Goal: Complete application form: Complete application form

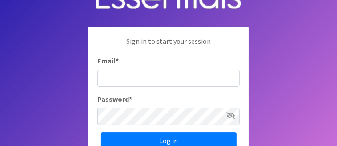
scroll to position [45, 0]
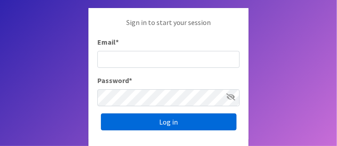
type input "[EMAIL_ADDRESS][DOMAIN_NAME]"
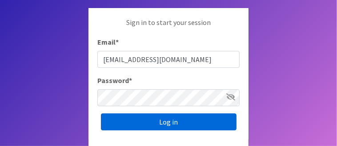
click at [169, 121] on input "Log in" at bounding box center [169, 121] width 136 height 17
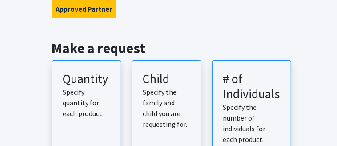
scroll to position [134, 0]
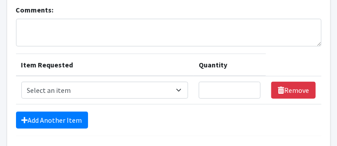
scroll to position [89, 0]
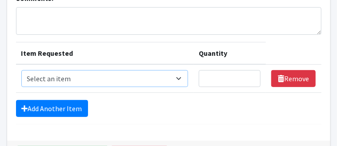
click at [45, 73] on select "Select an item Period Supplies: Mixed Kits (order by bag) Applicator-free tampo…" at bounding box center [104, 78] width 167 height 17
select select "1095"
click at [21, 70] on select "Select an item Period Supplies: Mixed Kits (order by bag) Applicator-free tampo…" at bounding box center [104, 78] width 167 height 17
click at [211, 79] on input "Quantity" at bounding box center [230, 78] width 62 height 17
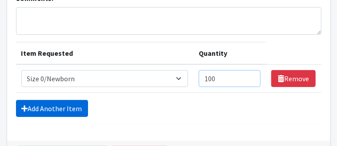
type input "100"
click at [59, 107] on link "Add Another Item" at bounding box center [52, 108] width 72 height 17
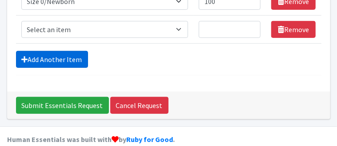
scroll to position [177, 0]
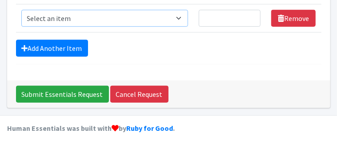
click at [67, 14] on select "Select an item Period Supplies: Mixed Kits (order by bag) Applicator-free tampo…" at bounding box center [104, 18] width 167 height 17
select select "1090"
click at [21, 10] on select "Select an item Period Supplies: Mixed Kits (order by bag) Applicator-free tampo…" at bounding box center [104, 18] width 167 height 17
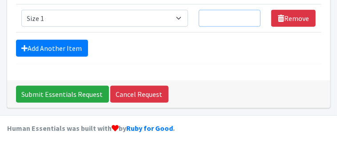
click at [205, 16] on input "Quantity" at bounding box center [230, 18] width 62 height 17
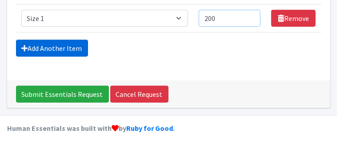
type input "200"
click at [66, 46] on link "Add Another Item" at bounding box center [52, 48] width 72 height 17
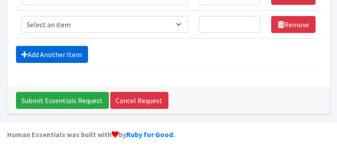
scroll to position [205, 0]
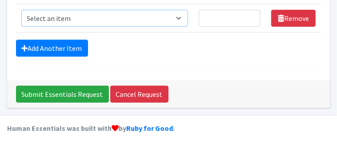
click at [183, 16] on select "Select an item Period Supplies: Mixed Kits (order by bag) Applicator-free tampo…" at bounding box center [104, 18] width 167 height 17
select select "1091"
click at [21, 10] on select "Select an item Period Supplies: Mixed Kits (order by bag) Applicator-free tampo…" at bounding box center [104, 18] width 167 height 17
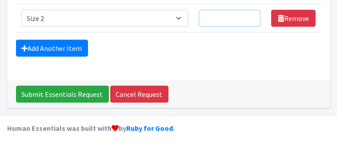
click at [210, 14] on input "Quantity" at bounding box center [230, 18] width 62 height 17
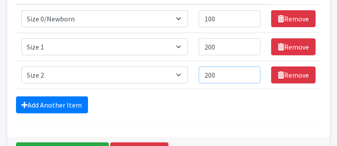
scroll to position [161, 0]
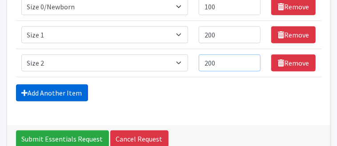
type input "200"
click at [45, 91] on link "Add Another Item" at bounding box center [52, 92] width 72 height 17
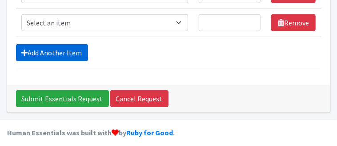
scroll to position [233, 0]
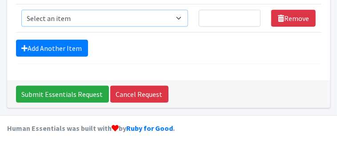
click at [183, 16] on select "Select an item Period Supplies: Mixed Kits (order by bag) Applicator-free tampo…" at bounding box center [104, 18] width 167 height 17
select select "1094"
click at [21, 10] on select "Select an item Period Supplies: Mixed Kits (order by bag) Applicator-free tampo…" at bounding box center [104, 18] width 167 height 17
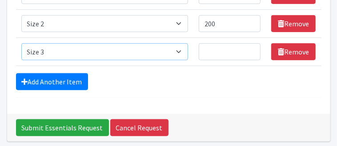
scroll to position [189, 0]
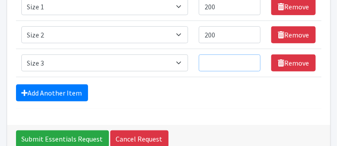
click at [211, 61] on input "Quantity" at bounding box center [230, 62] width 62 height 17
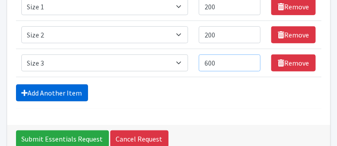
type input "600"
click at [72, 91] on link "Add Another Item" at bounding box center [52, 92] width 72 height 17
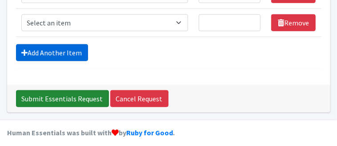
scroll to position [261, 0]
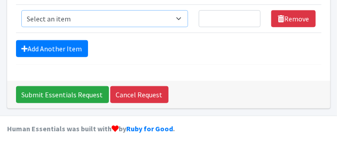
click at [183, 16] on select "Select an item Period Supplies: Mixed Kits (order by bag) Applicator-free tampo…" at bounding box center [104, 18] width 167 height 17
select select "1097"
click at [21, 10] on select "Select an item Period Supplies: Mixed Kits (order by bag) Applicator-free tampo…" at bounding box center [104, 18] width 167 height 17
click at [216, 16] on input "Quantity" at bounding box center [230, 18] width 62 height 17
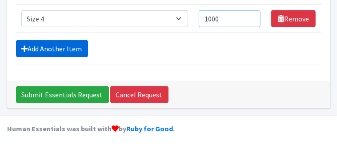
type input "1000"
click at [56, 46] on link "Add Another Item" at bounding box center [52, 48] width 72 height 17
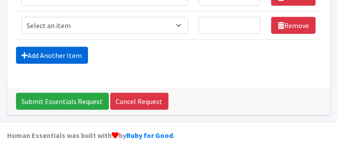
scroll to position [289, 0]
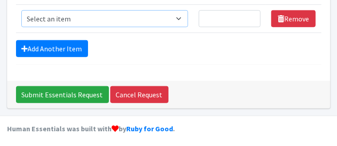
click at [182, 16] on select "Select an item Period Supplies: Mixed Kits (order by bag) Applicator-free tampo…" at bounding box center [104, 18] width 167 height 17
select select "1098"
click at [21, 10] on select "Select an item Period Supplies: Mixed Kits (order by bag) Applicator-free tampo…" at bounding box center [104, 18] width 167 height 17
click at [209, 17] on input "Quantity" at bounding box center [230, 18] width 62 height 17
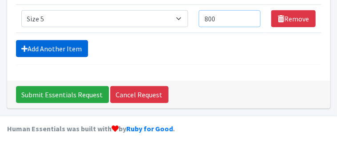
type input "800"
click at [59, 45] on link "Add Another Item" at bounding box center [52, 48] width 72 height 17
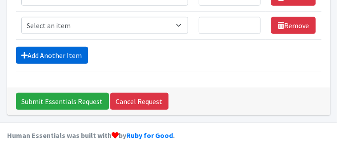
scroll to position [317, 0]
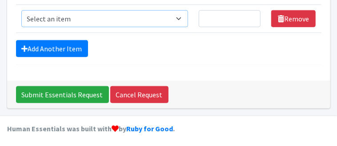
click at [182, 16] on select "Select an item Period Supplies: Mixed Kits (order by bag) Applicator-free tampo…" at bounding box center [104, 18] width 167 height 17
select select "1100"
click at [21, 10] on select "Select an item Period Supplies: Mixed Kits (order by bag) Applicator-free tampo…" at bounding box center [104, 18] width 167 height 17
click at [207, 16] on input "Quantity" at bounding box center [230, 18] width 62 height 17
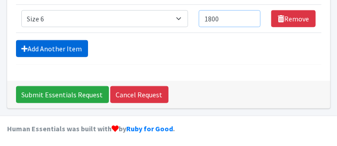
type input "1800"
click at [68, 44] on link "Add Another Item" at bounding box center [52, 48] width 72 height 17
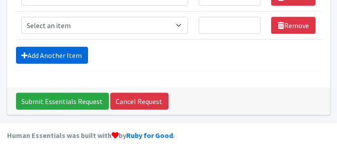
scroll to position [344, 0]
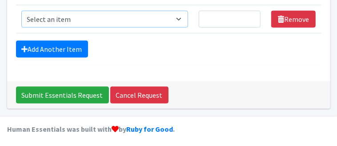
click at [184, 16] on select "Select an item Period Supplies: Mixed Kits (order by bag) Applicator-free tampo…" at bounding box center [104, 19] width 167 height 17
select select "1105"
click at [21, 11] on select "Select an item Period Supplies: Mixed Kits (order by bag) Applicator-free tampo…" at bounding box center [104, 19] width 167 height 17
click at [209, 16] on input "Quantity" at bounding box center [230, 19] width 62 height 17
type input "0"
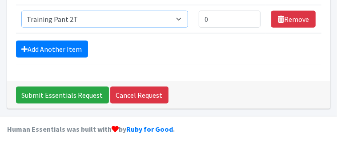
click at [182, 17] on select "Select an item Period Supplies: Mixed Kits (order by bag) Applicator-free tampo…" at bounding box center [104, 19] width 167 height 17
select select "1107"
click at [21, 11] on select "Select an item Period Supplies: Mixed Kits (order by bag) Applicator-free tampo…" at bounding box center [104, 19] width 167 height 17
click at [216, 17] on input "0" at bounding box center [230, 19] width 62 height 17
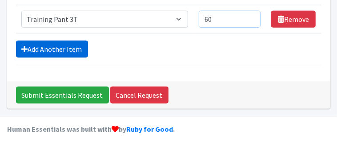
type input "60"
click at [54, 42] on link "Add Another Item" at bounding box center [52, 48] width 72 height 17
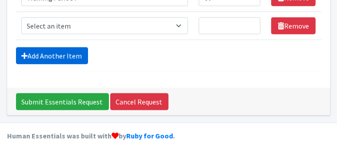
scroll to position [372, 0]
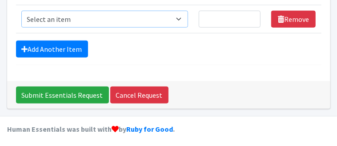
click at [185, 16] on select "Select an item Period Supplies: Mixed Kits (order by bag) Applicator-free tampo…" at bounding box center [104, 19] width 167 height 17
select select "1093"
click at [21, 11] on select "Select an item Period Supplies: Mixed Kits (order by bag) Applicator-free tampo…" at bounding box center [104, 19] width 167 height 17
click at [205, 18] on input "Quantity" at bounding box center [230, 19] width 62 height 17
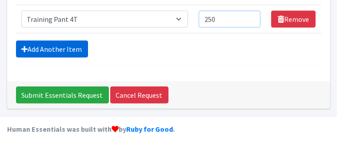
type input "250"
click at [52, 46] on link "Add Another Item" at bounding box center [52, 48] width 72 height 17
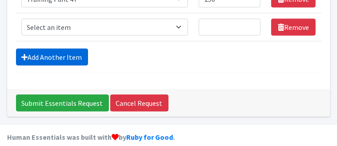
scroll to position [400, 0]
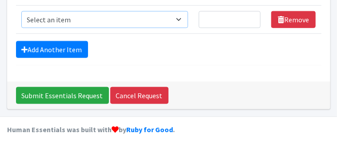
click at [182, 16] on select "Select an item Period Supplies: Mixed Kits (order by bag) Applicator-free tampo…" at bounding box center [104, 19] width 167 height 17
select select "8796"
click at [21, 11] on select "Select an item Period Supplies: Mixed Kits (order by bag) Applicator-free tampo…" at bounding box center [104, 19] width 167 height 17
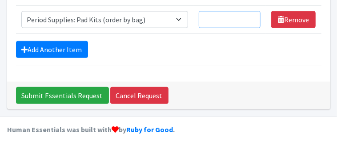
click at [212, 16] on input "Quantity" at bounding box center [230, 19] width 62 height 17
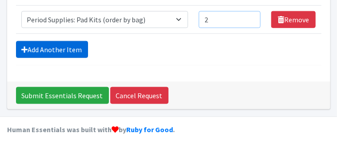
type input "2"
click at [69, 47] on link "Add Another Item" at bounding box center [52, 49] width 72 height 17
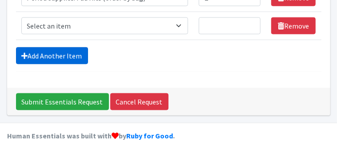
scroll to position [428, 0]
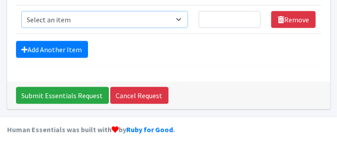
click at [182, 15] on select "Select an item Period Supplies: Mixed Kits (order by bag) Applicator-free tampo…" at bounding box center [104, 19] width 167 height 17
select select "8797"
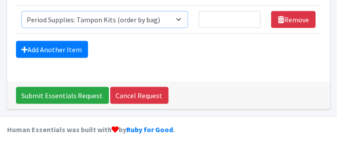
click at [21, 11] on select "Select an item Period Supplies: Mixed Kits (order by bag) Applicator-free tampo…" at bounding box center [104, 19] width 167 height 17
click at [207, 17] on input "Quantity" at bounding box center [230, 19] width 62 height 17
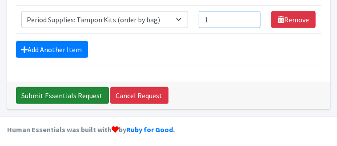
type input "1"
click at [65, 91] on input "Submit Essentials Request" at bounding box center [62, 95] width 93 height 17
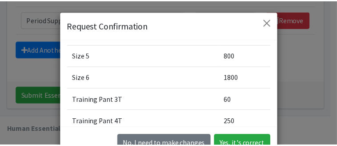
scroll to position [89, 0]
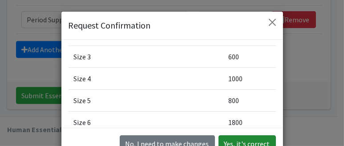
click at [246, 140] on button "Yes, it's correct" at bounding box center [247, 143] width 57 height 17
